Goal: Task Accomplishment & Management: Complete application form

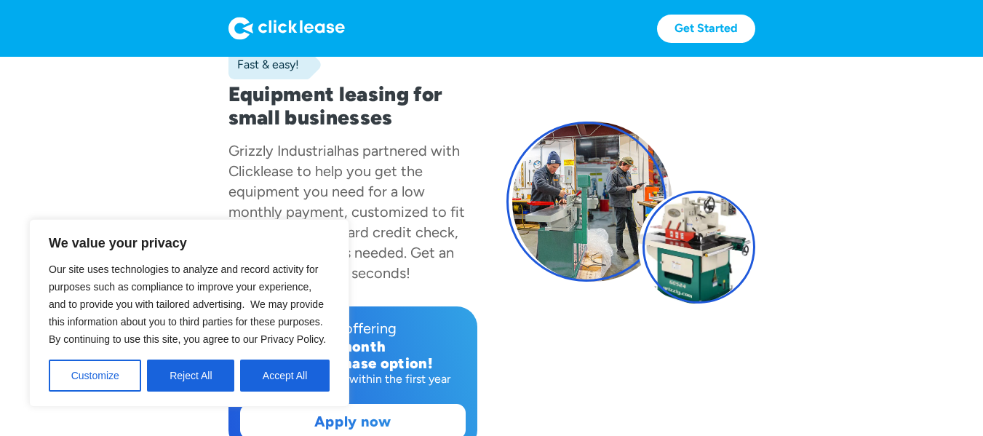
scroll to position [111, 0]
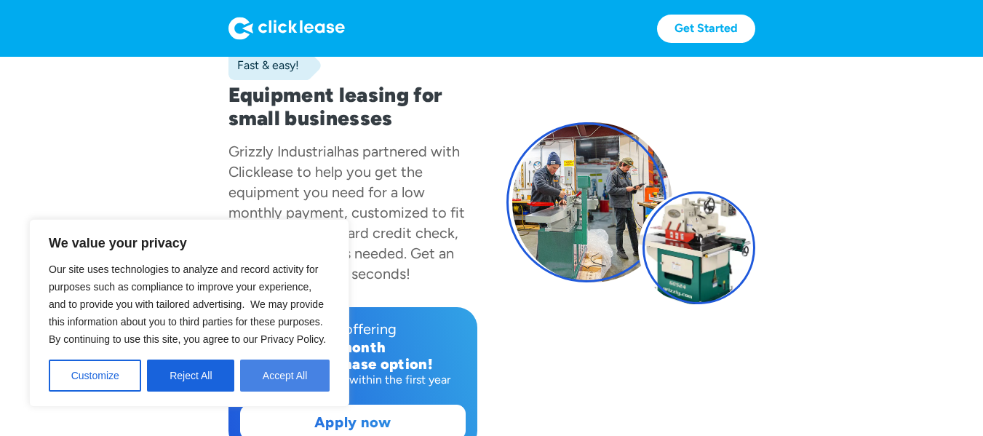
click at [316, 374] on button "Accept All" at bounding box center [284, 375] width 89 height 32
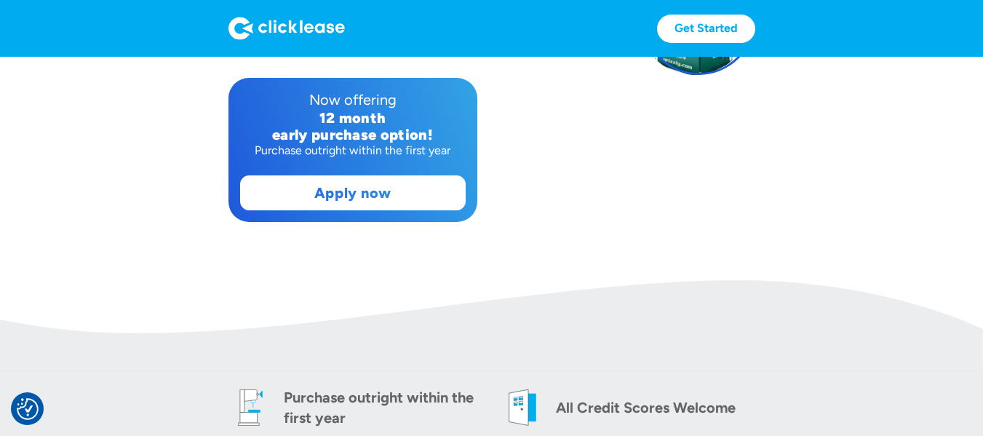
scroll to position [340, 0]
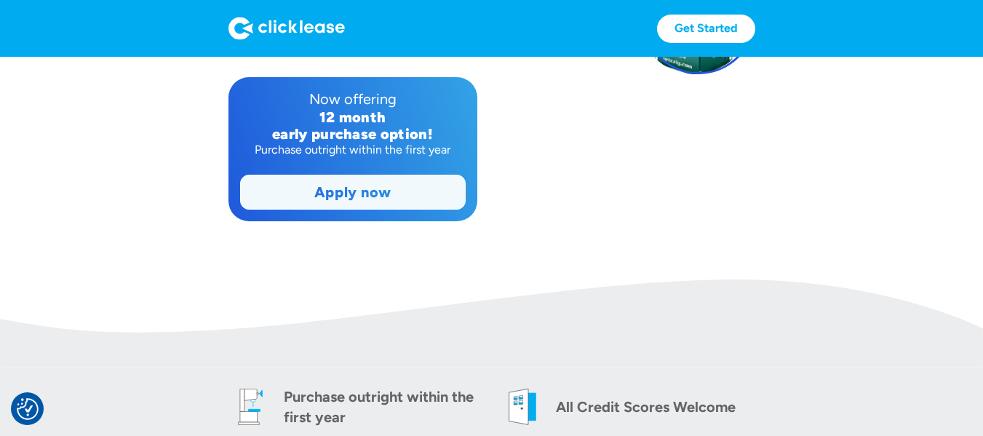
click at [397, 203] on link "Apply now" at bounding box center [353, 191] width 224 height 33
